Goal: Task Accomplishment & Management: Use online tool/utility

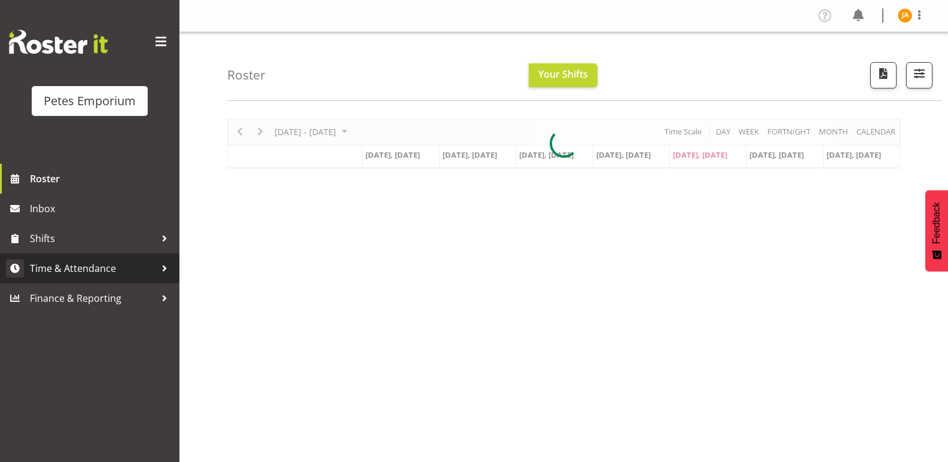
click at [106, 272] on span "Time & Attendance" at bounding box center [93, 269] width 126 height 18
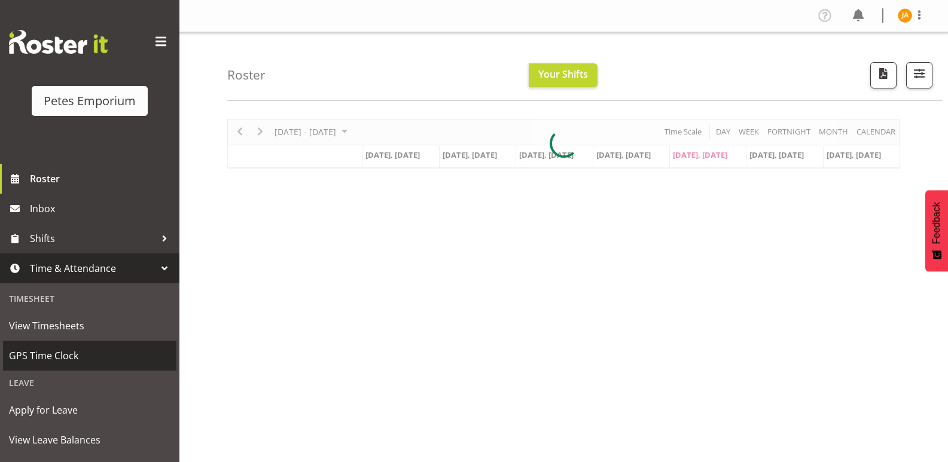
click at [63, 358] on span "GPS Time Clock" at bounding box center [90, 356] width 162 height 18
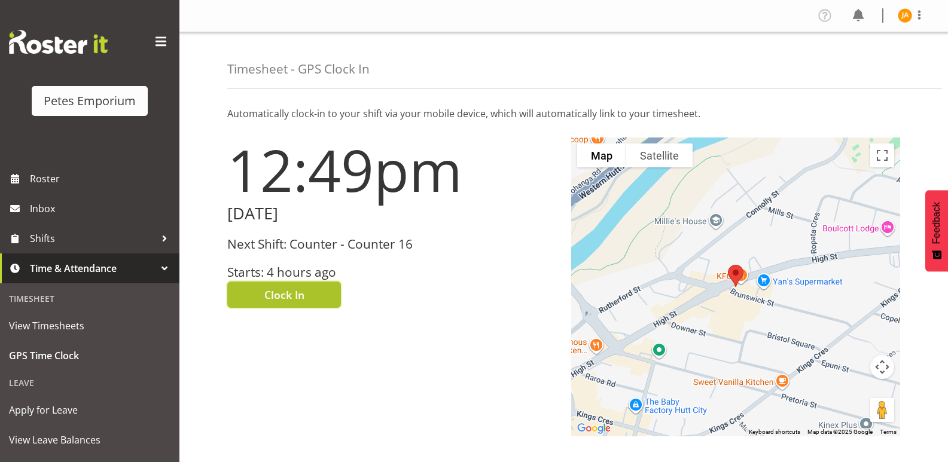
click at [316, 291] on button "Clock In" at bounding box center [284, 295] width 114 height 26
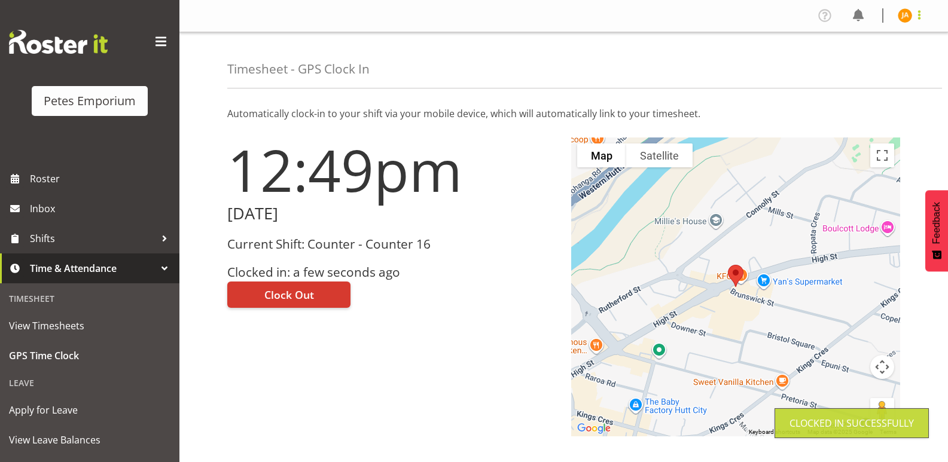
click at [917, 11] on span at bounding box center [919, 15] width 14 height 14
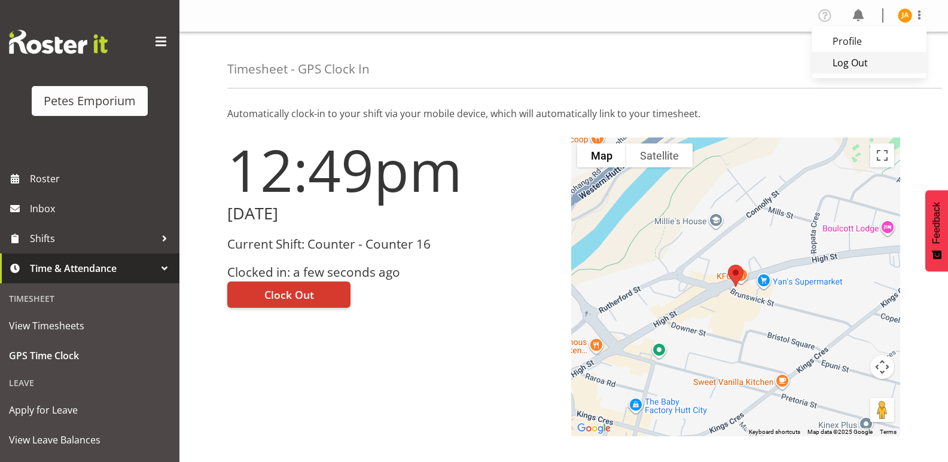
click at [867, 62] on link "Log Out" at bounding box center [869, 63] width 115 height 22
